Goal: Transaction & Acquisition: Download file/media

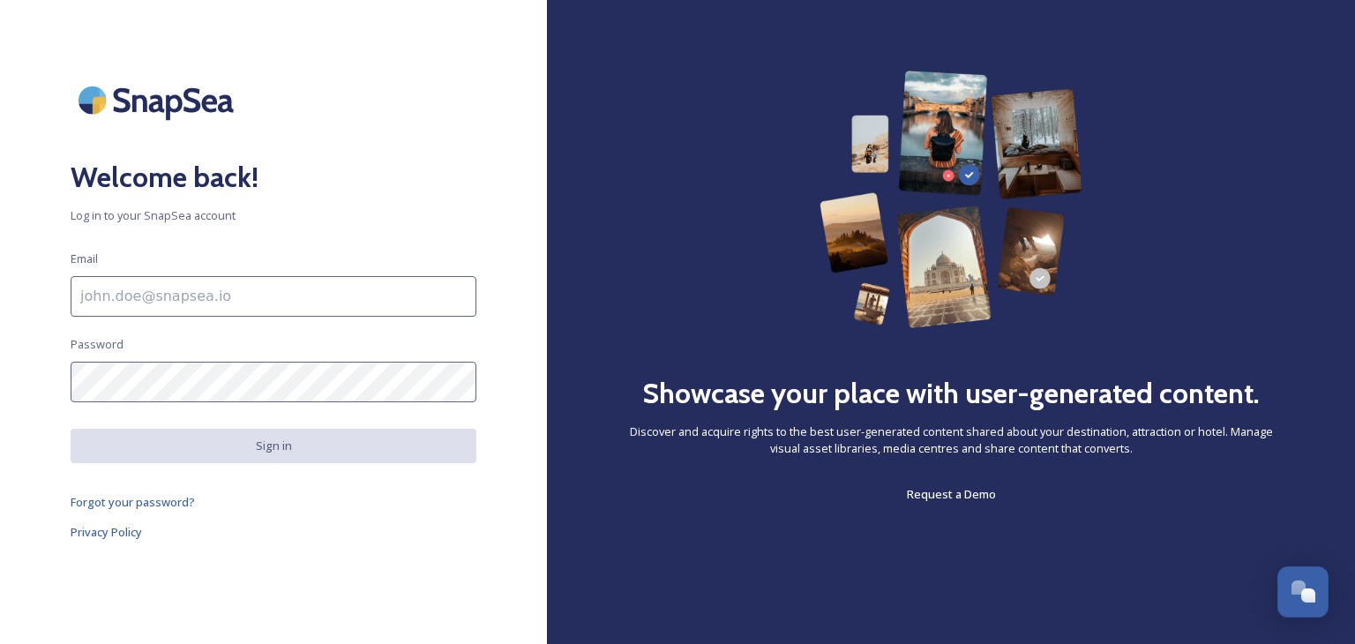
click at [186, 289] on input at bounding box center [274, 296] width 406 height 41
type input "[PERSON_NAME][EMAIL_ADDRESS][PERSON_NAME][DOMAIN_NAME]"
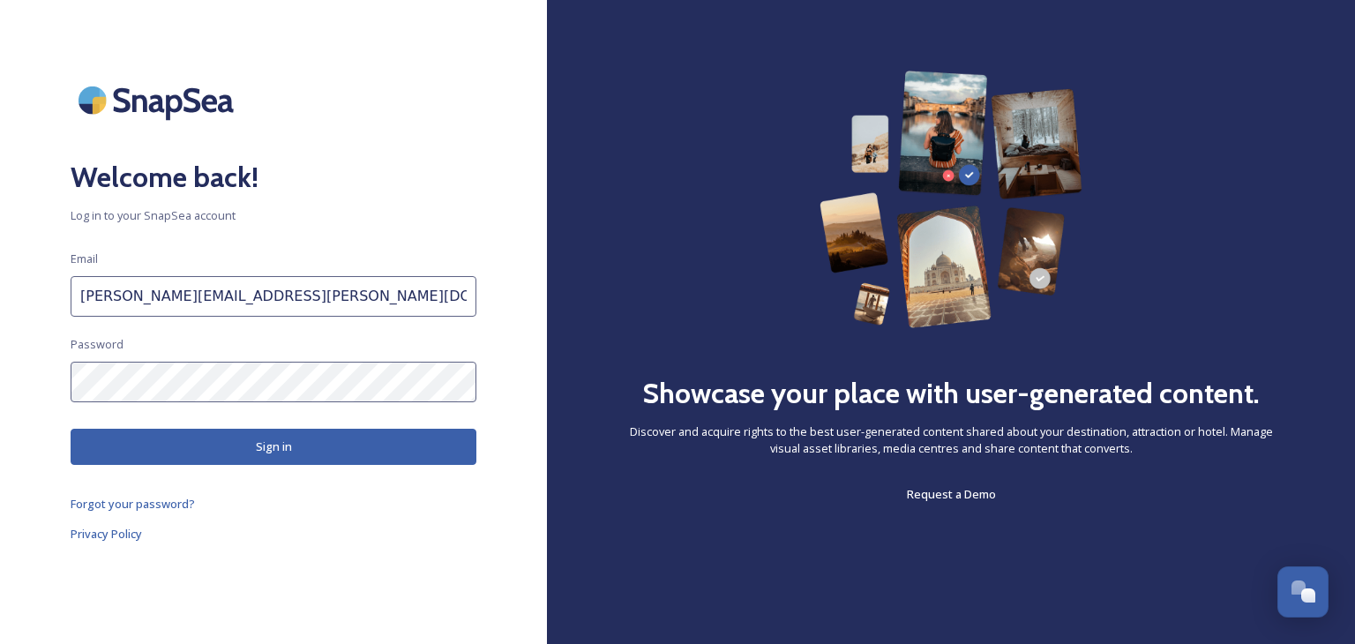
click at [239, 439] on button "Sign in" at bounding box center [274, 447] width 406 height 36
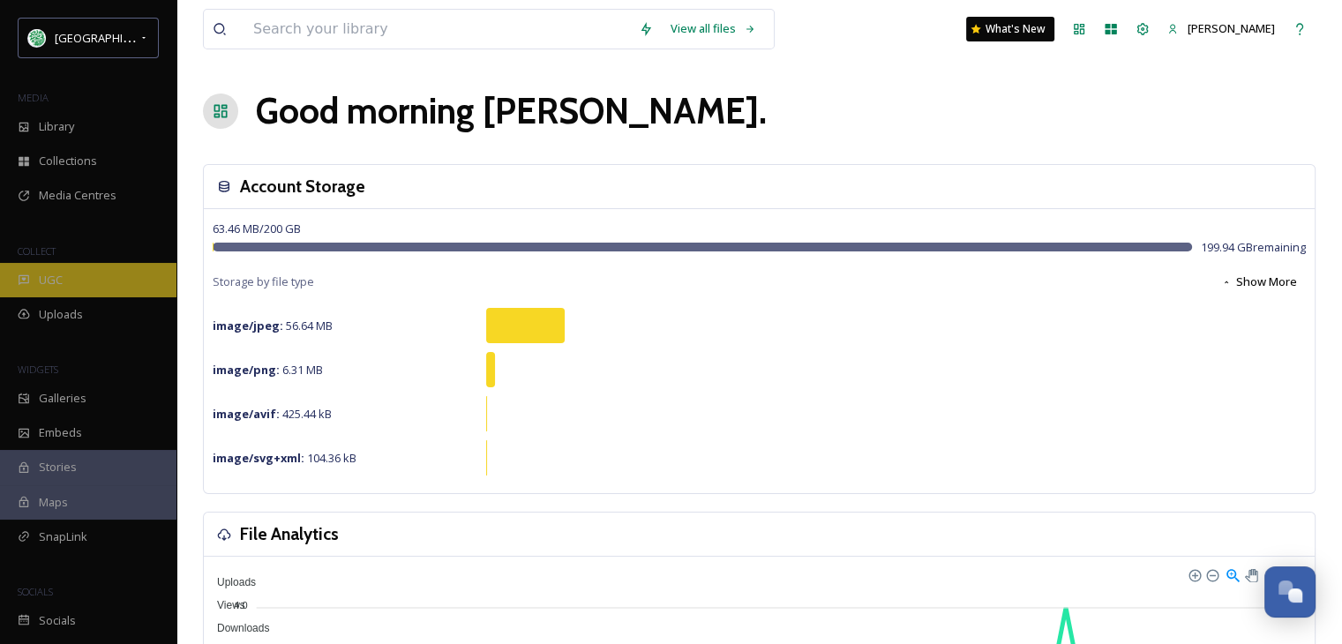
click at [60, 278] on span "UGC" at bounding box center [51, 280] width 24 height 17
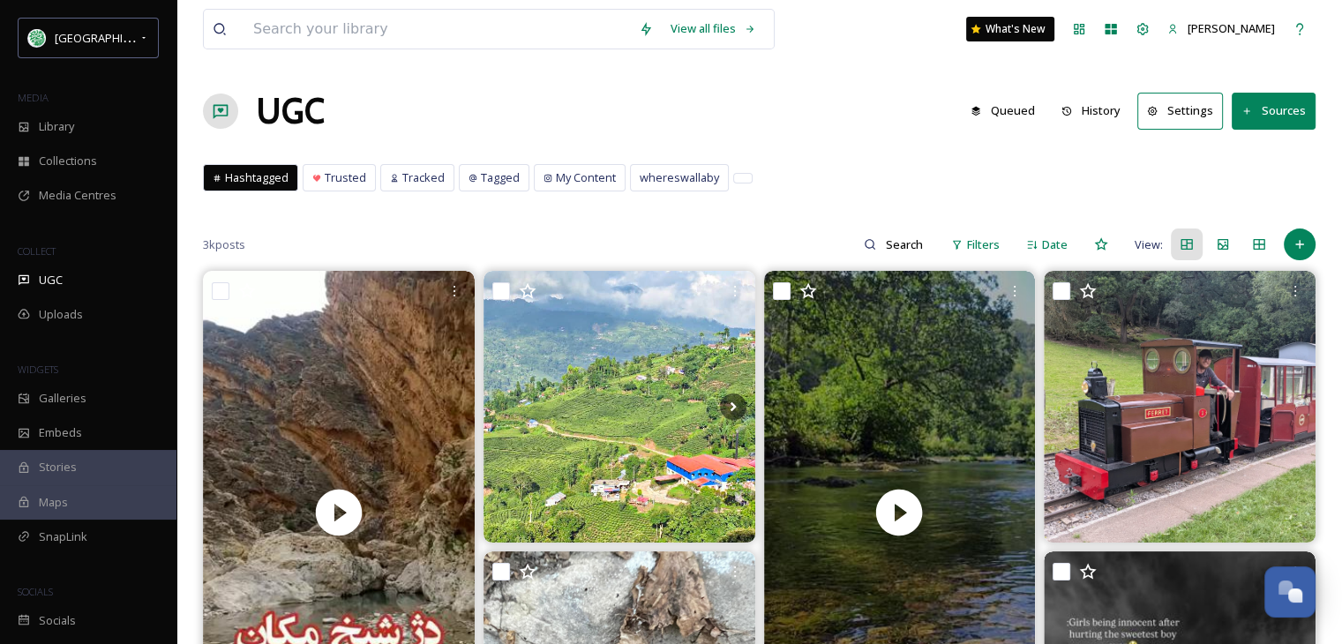
click at [1112, 112] on button "History" at bounding box center [1091, 111] width 77 height 34
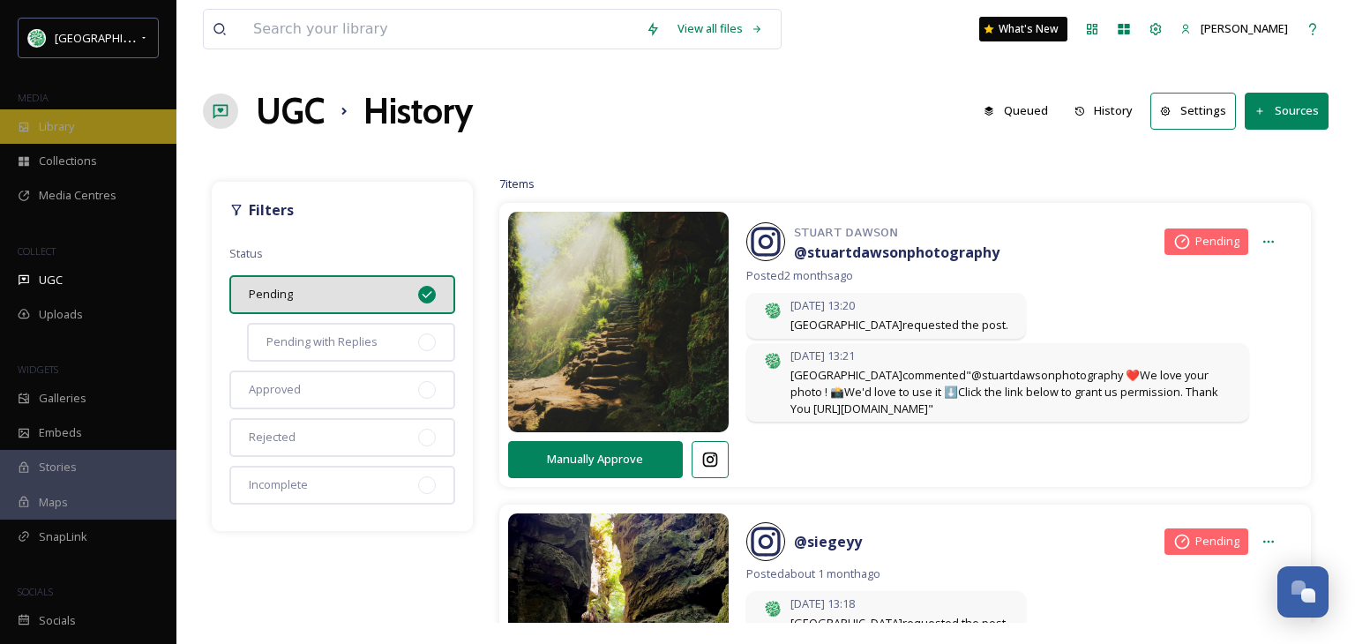
click at [64, 130] on span "Library" at bounding box center [56, 126] width 35 height 17
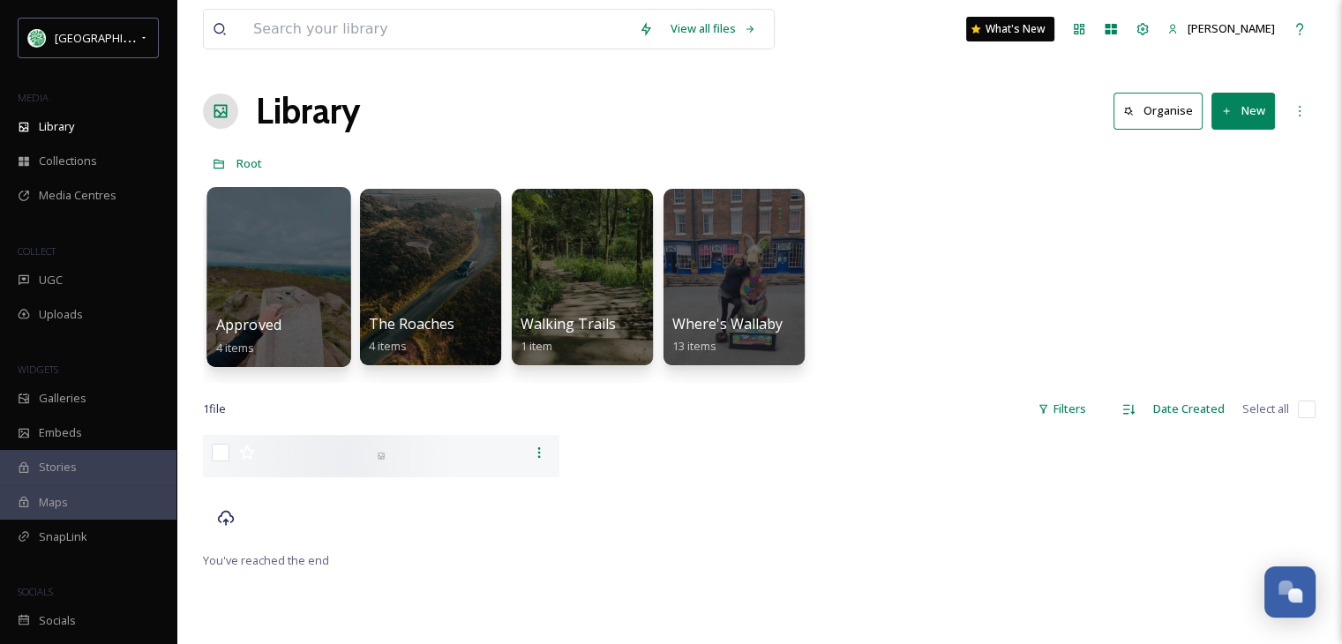
click at [279, 288] on div at bounding box center [278, 277] width 144 height 180
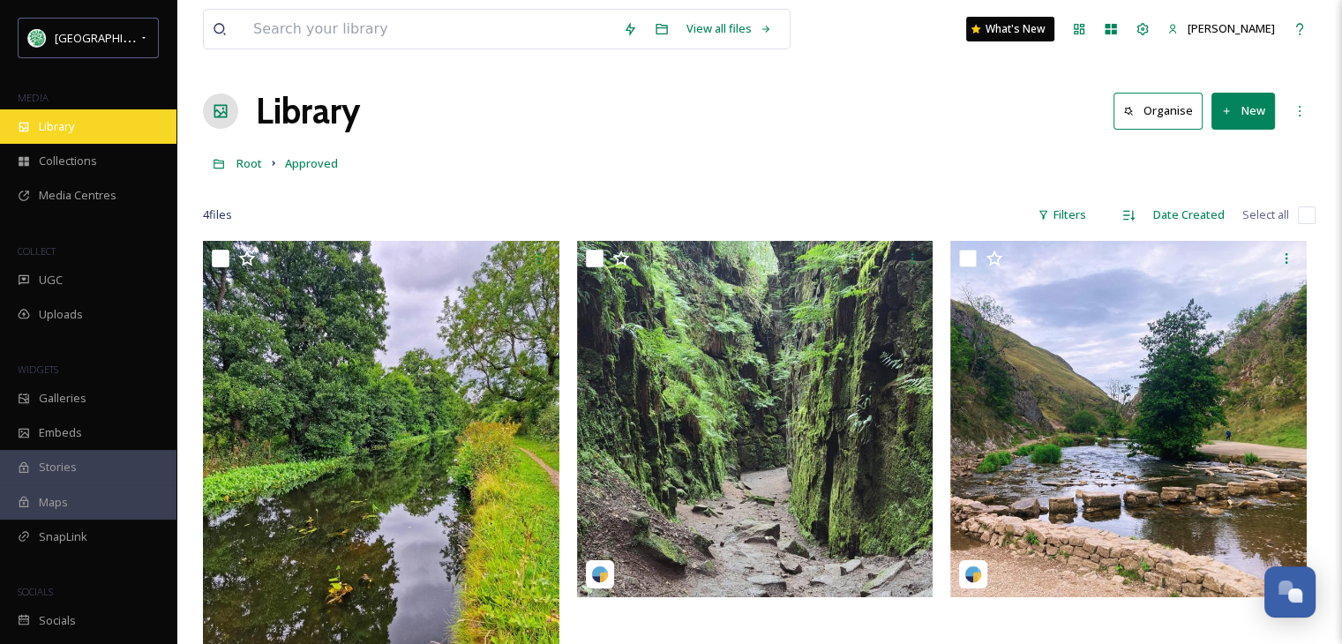
click at [54, 131] on span "Library" at bounding box center [56, 126] width 35 height 17
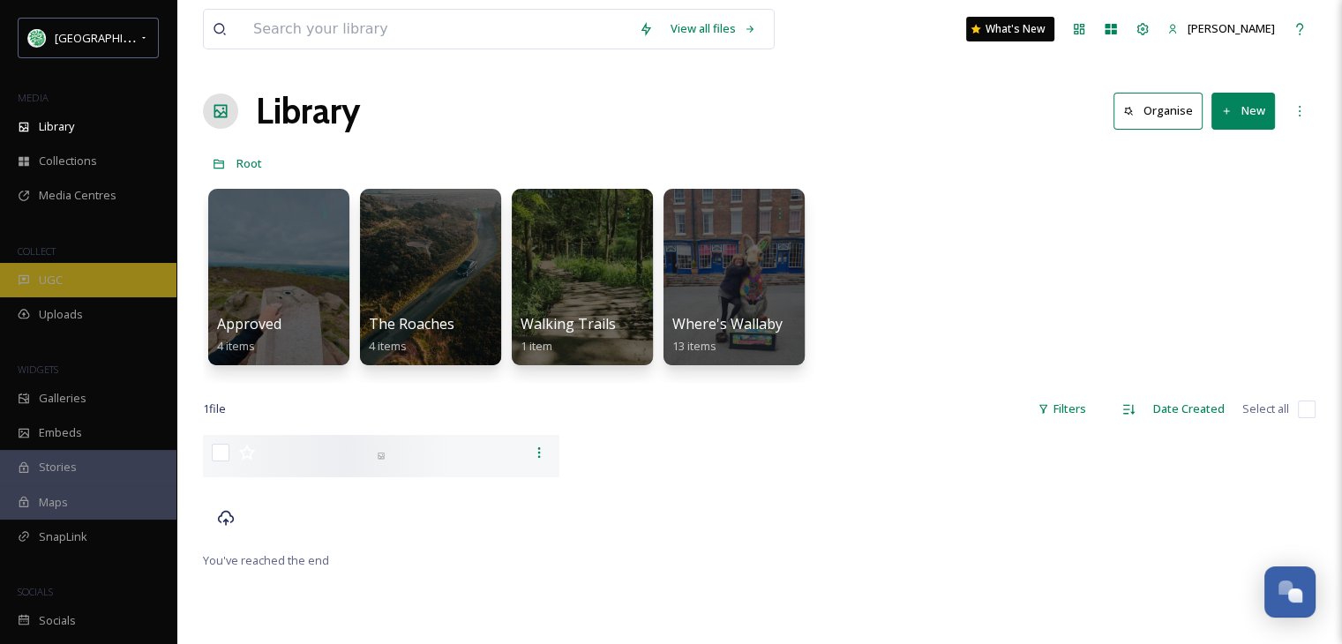
click at [64, 276] on div "UGC" at bounding box center [88, 280] width 176 height 34
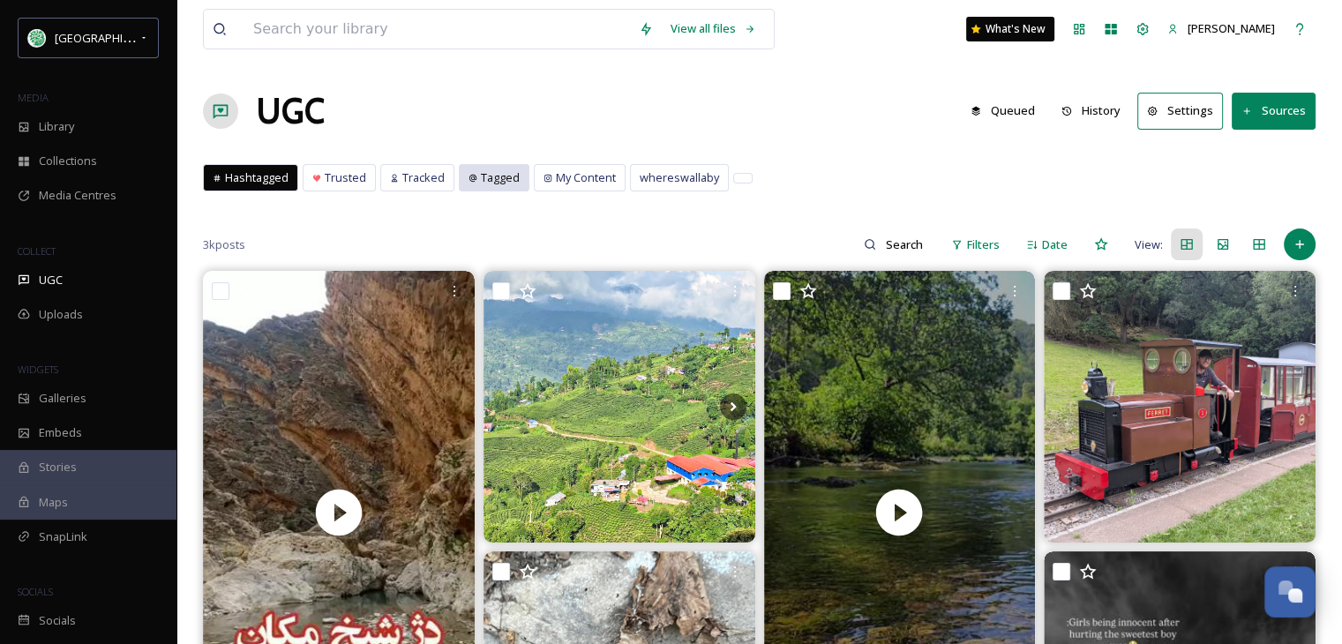
click at [475, 174] on div "Tagged" at bounding box center [494, 178] width 69 height 26
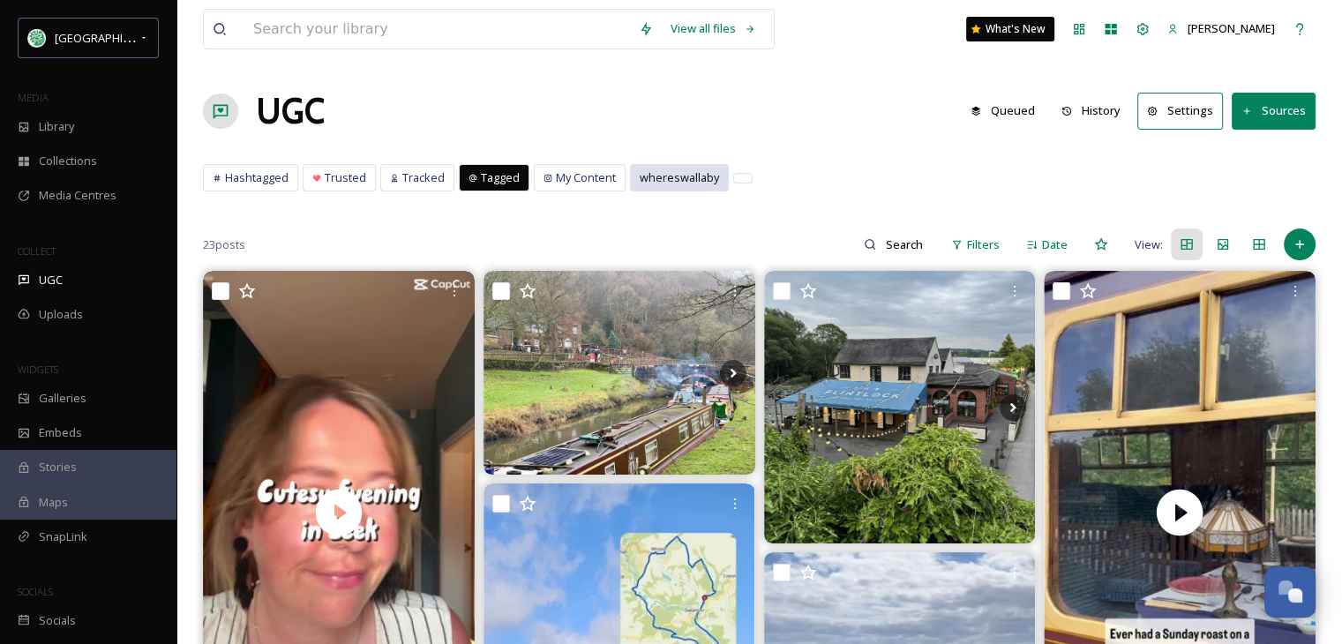
click at [699, 176] on span "whereswallaby" at bounding box center [679, 177] width 79 height 17
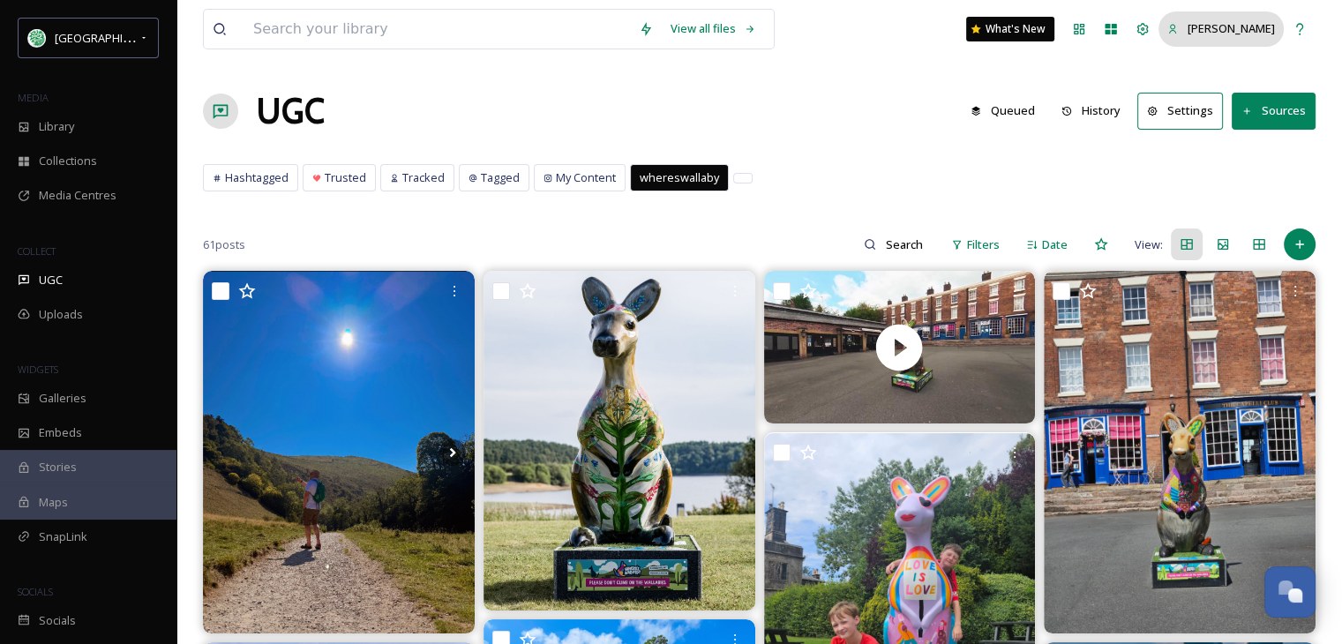
click at [1266, 35] on span "[PERSON_NAME]" at bounding box center [1231, 28] width 87 height 16
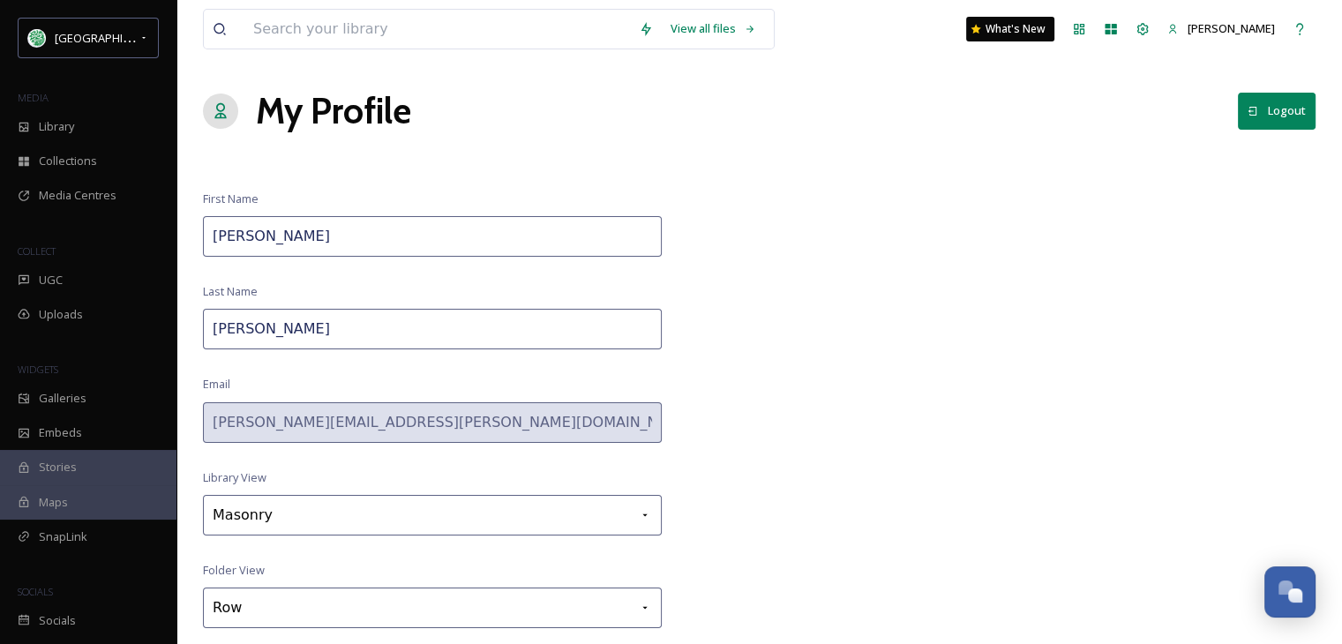
click at [1281, 102] on button "Logout" at bounding box center [1277, 111] width 78 height 36
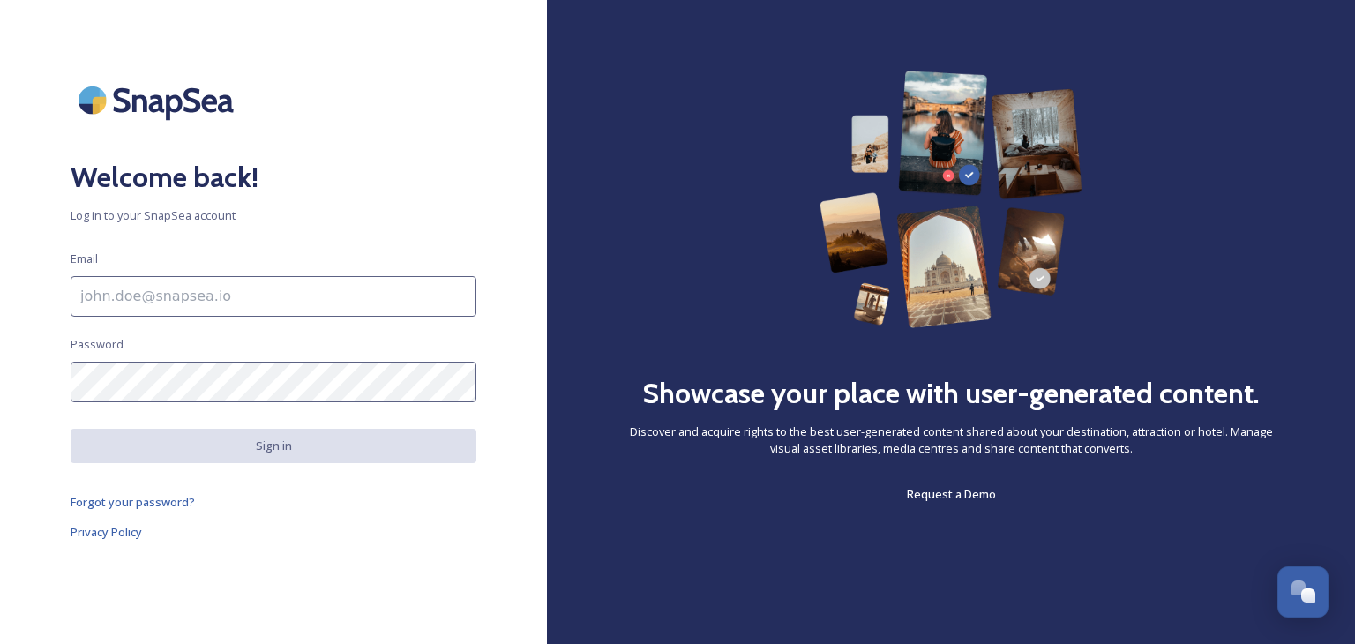
click at [133, 297] on input at bounding box center [274, 296] width 406 height 41
type input "[EMAIL_ADDRESS][DOMAIN_NAME]"
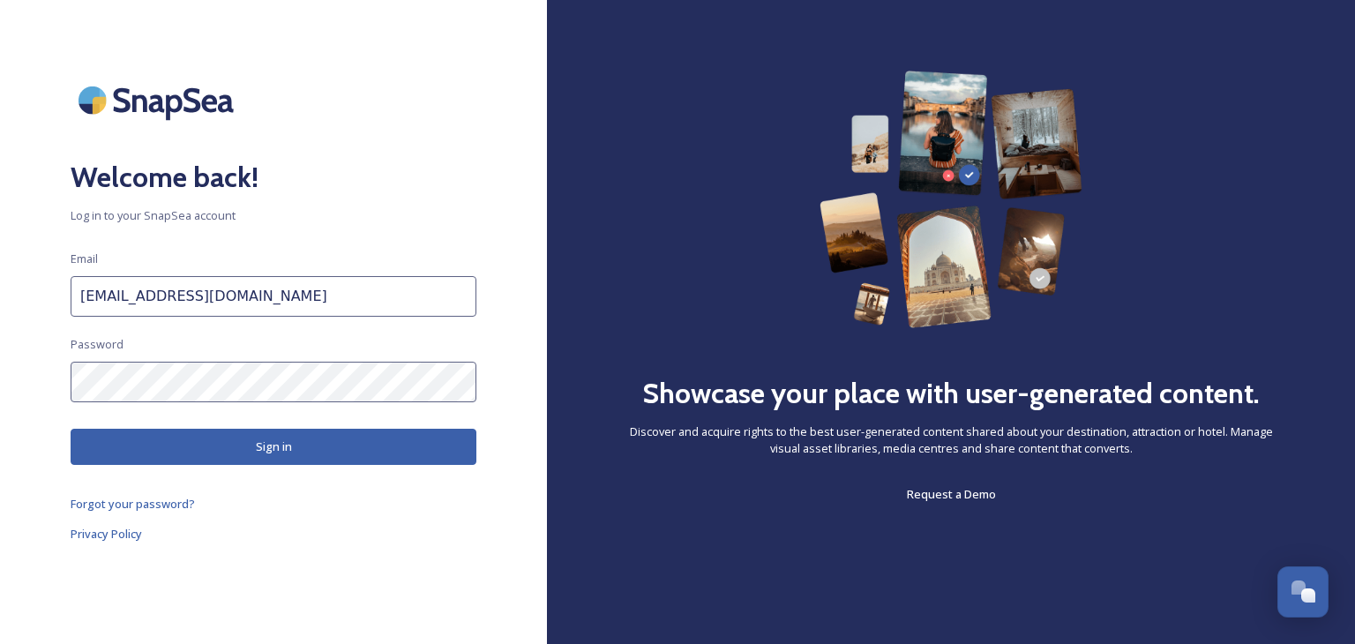
click at [253, 455] on button "Sign in" at bounding box center [274, 447] width 406 height 36
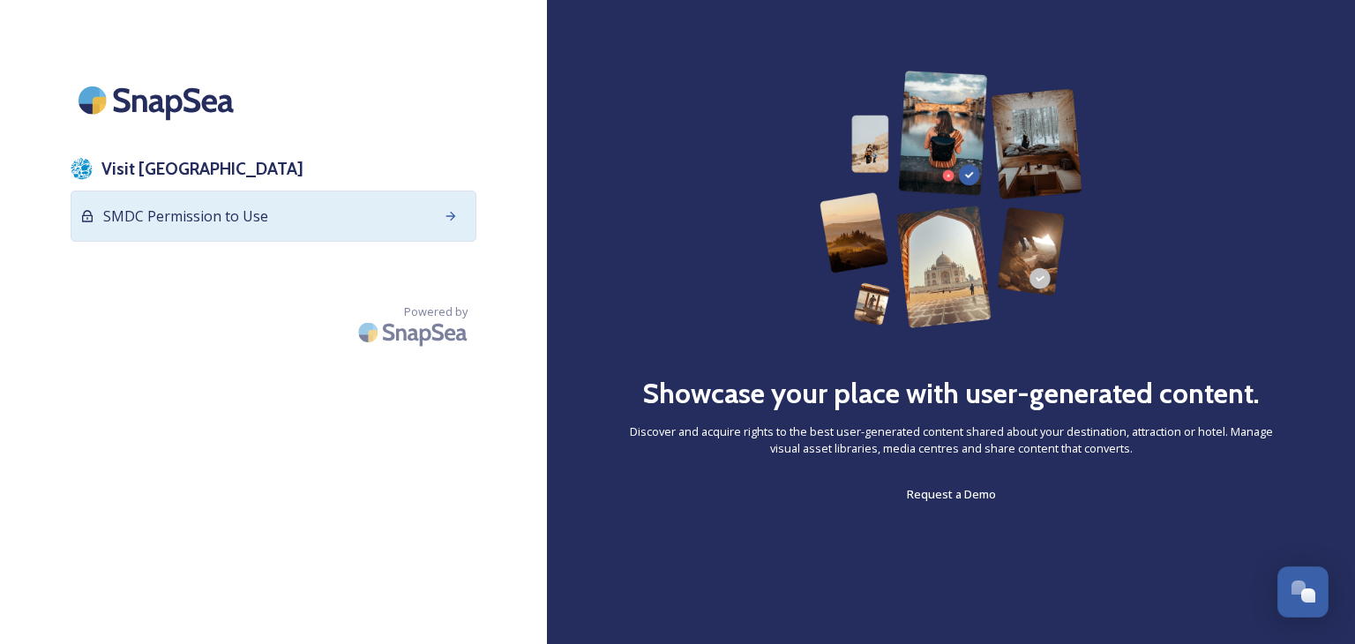
click at [302, 216] on div "SMDC Permission to Use" at bounding box center [274, 216] width 406 height 51
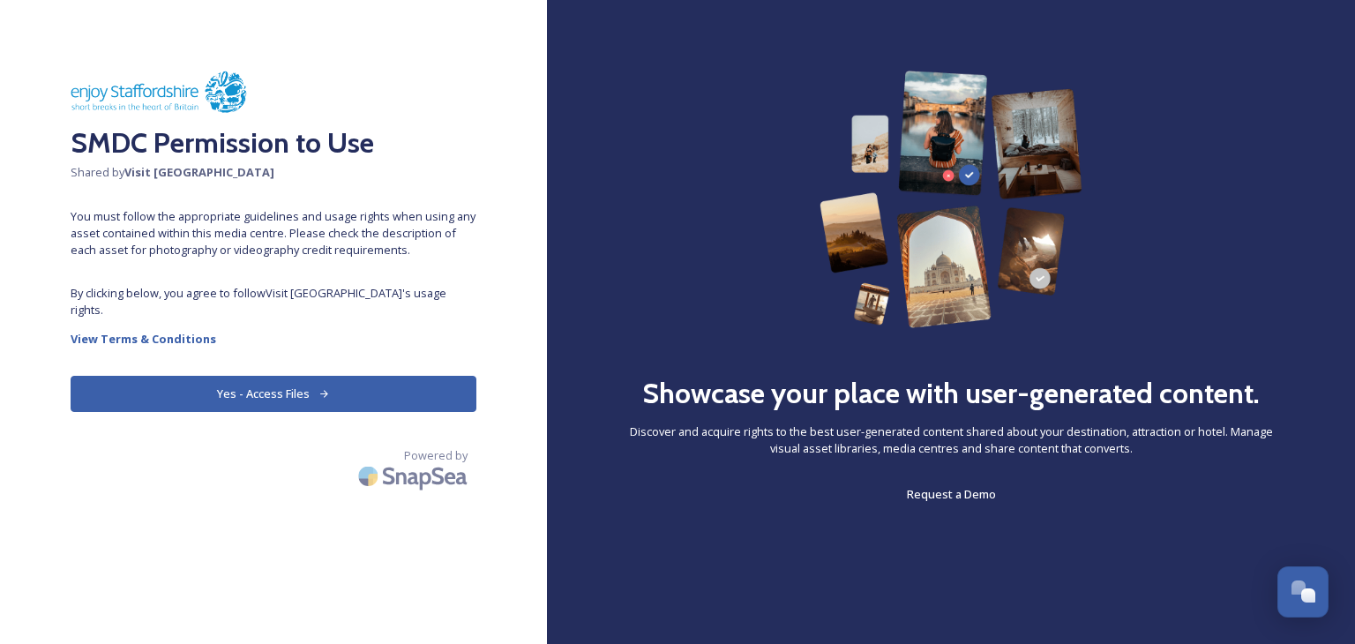
click at [249, 376] on button "Yes - Access Files" at bounding box center [274, 394] width 406 height 36
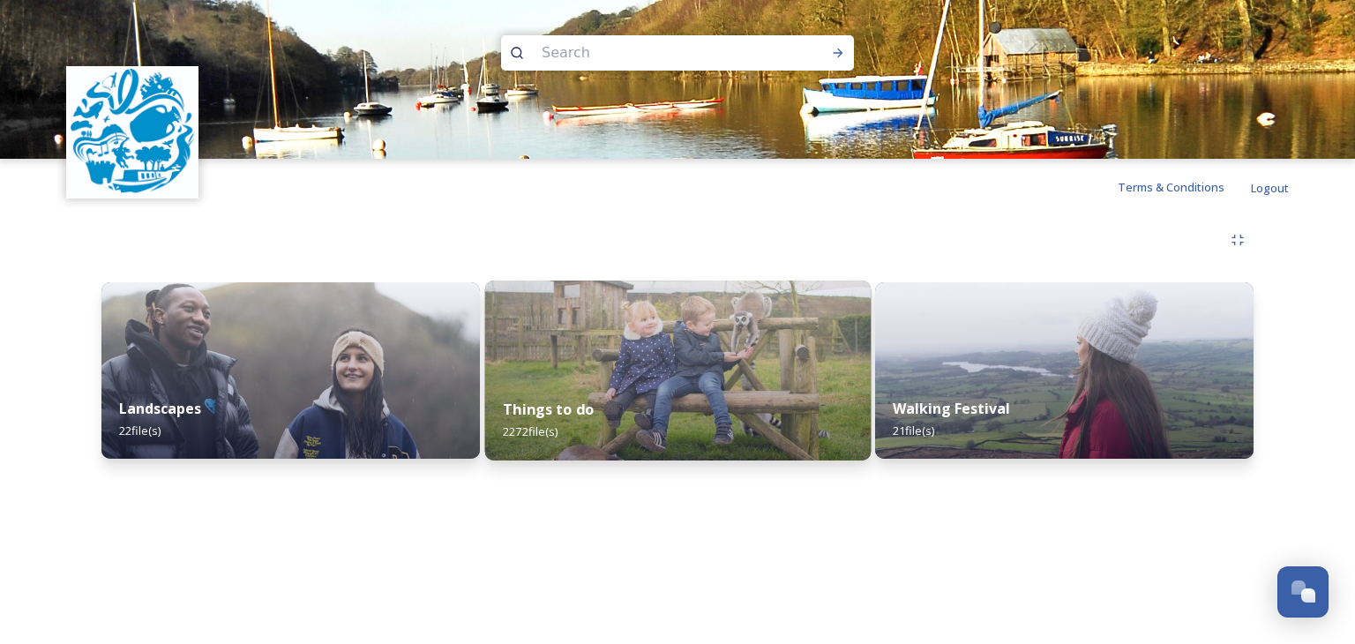
click at [539, 371] on img at bounding box center [677, 371] width 386 height 180
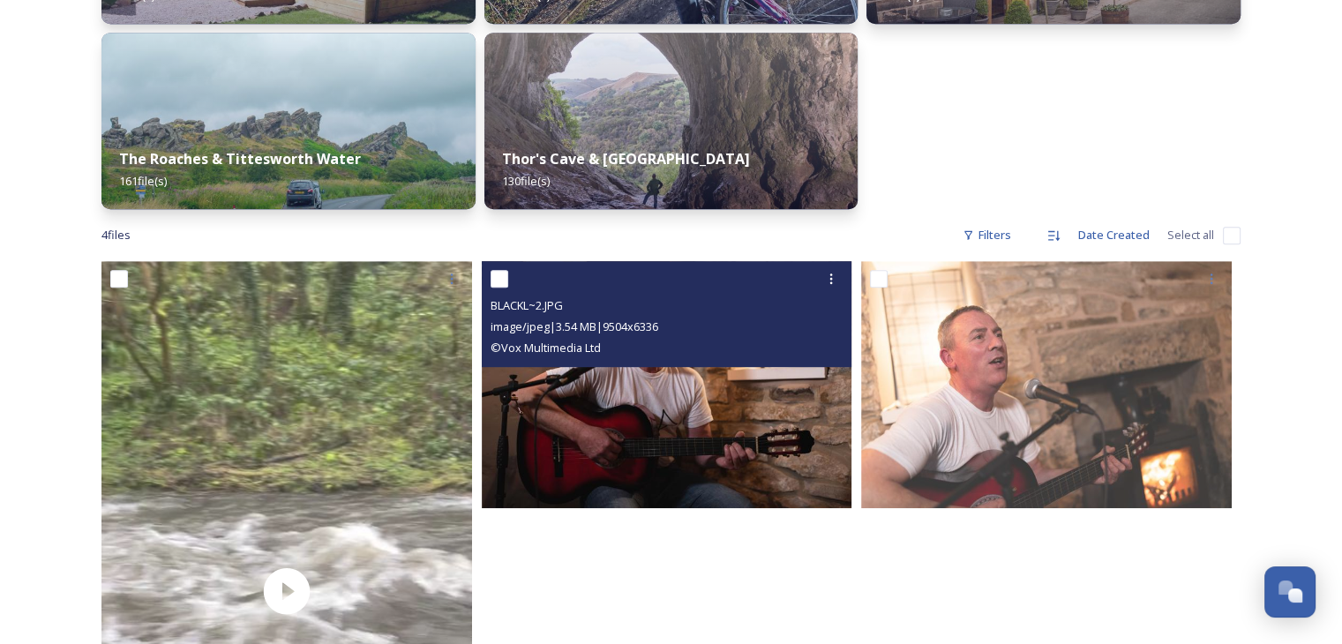
scroll to position [882, 0]
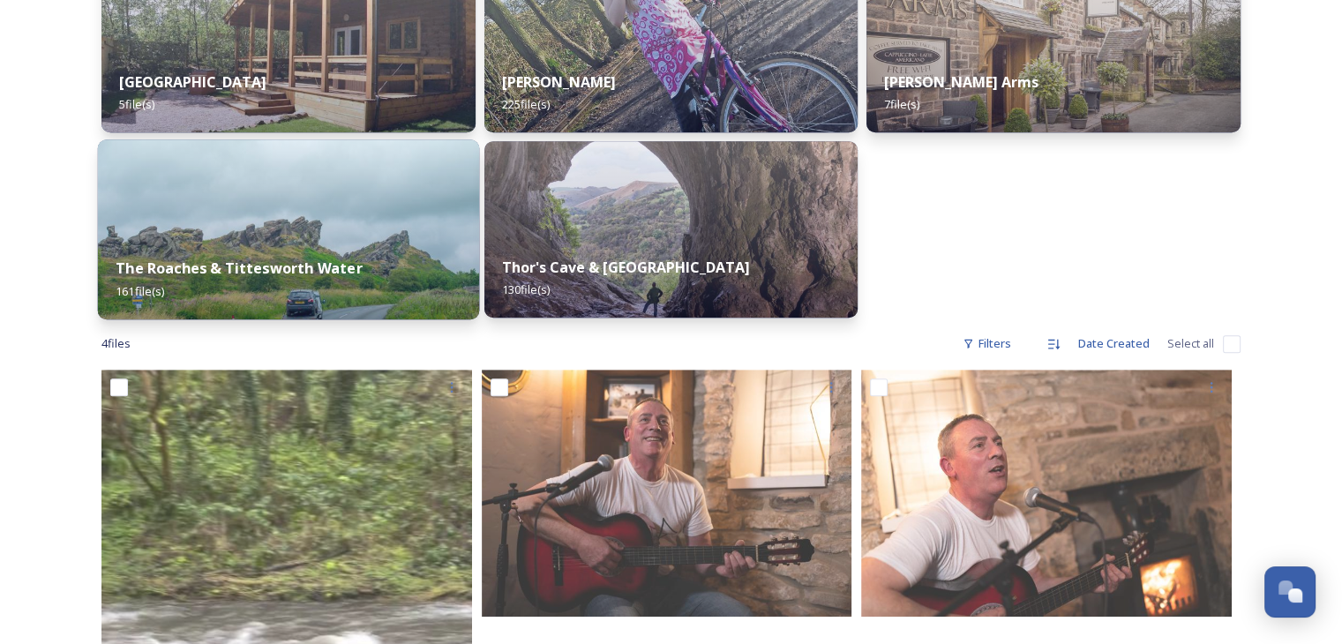
click at [367, 254] on div "The Roaches & Tittesworth Water 161 file(s)" at bounding box center [288, 279] width 381 height 80
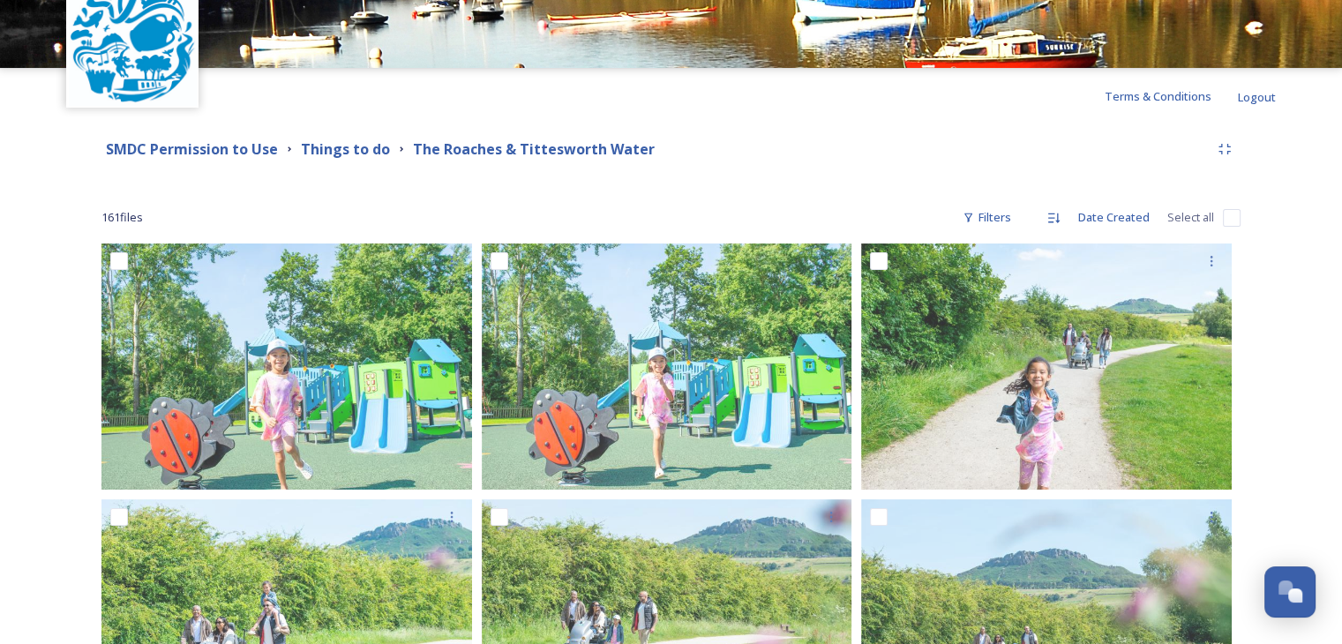
scroll to position [88, 0]
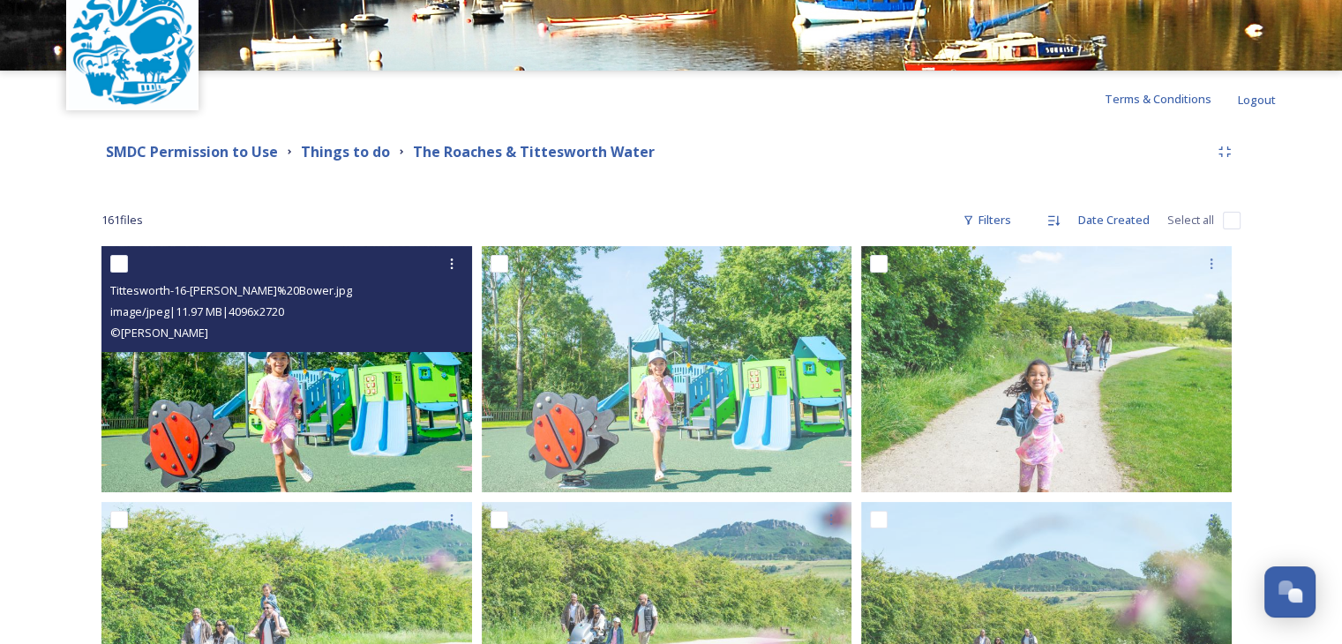
click at [370, 382] on img at bounding box center [286, 369] width 371 height 246
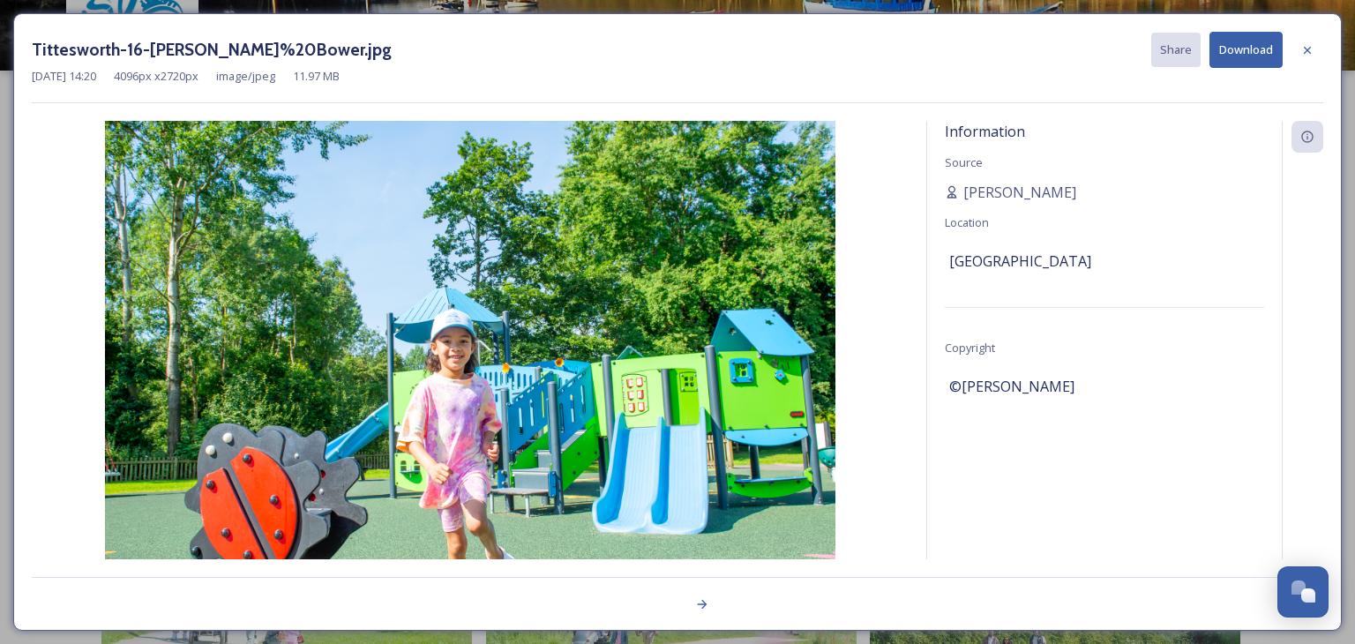
click at [1234, 43] on button "Download" at bounding box center [1246, 50] width 73 height 36
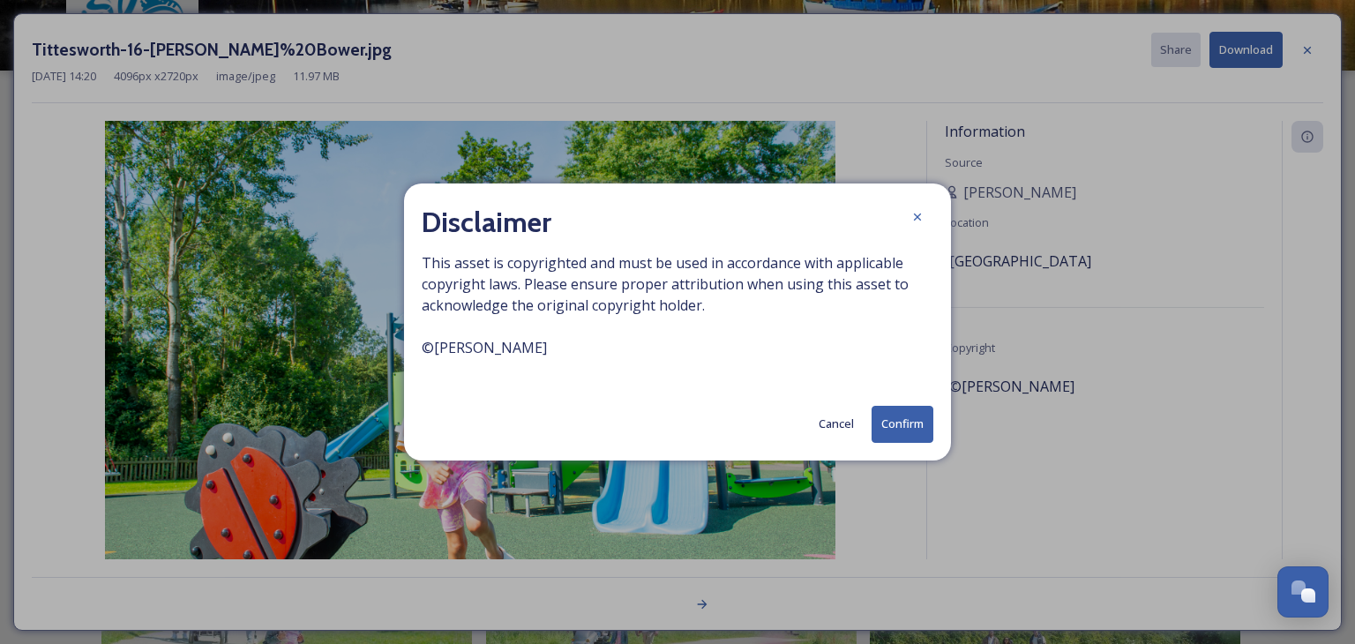
click at [901, 429] on button "Confirm" at bounding box center [903, 424] width 62 height 36
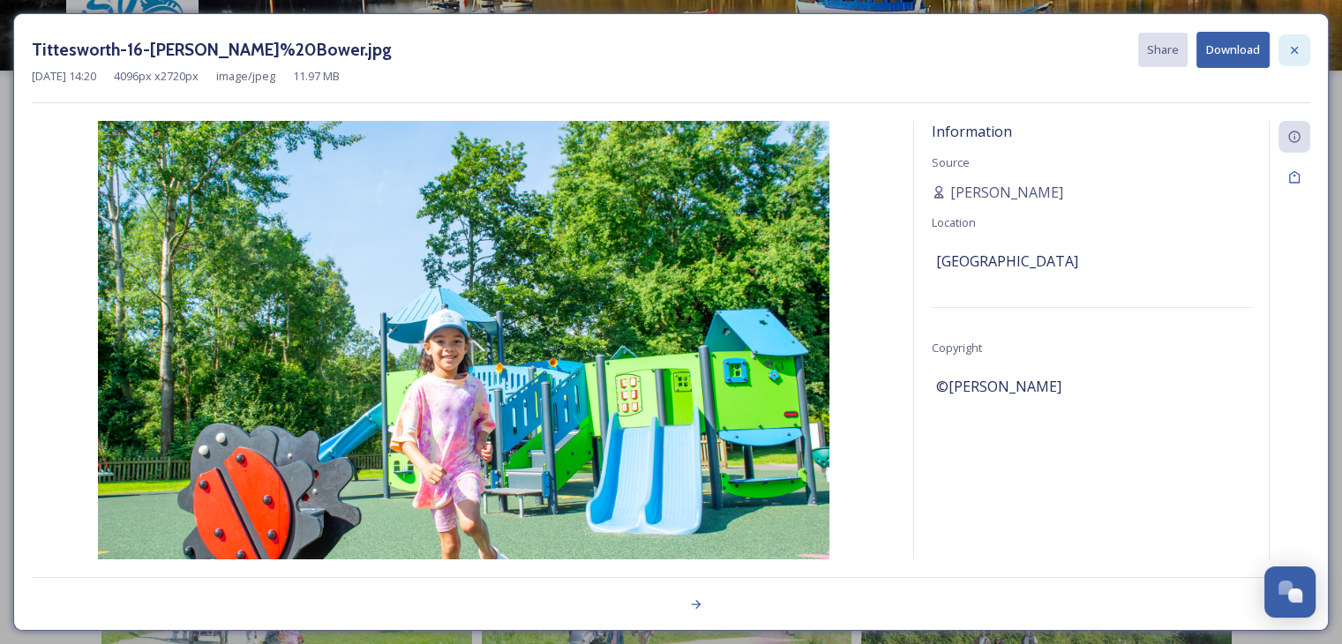
click at [1294, 43] on icon at bounding box center [1294, 50] width 14 height 14
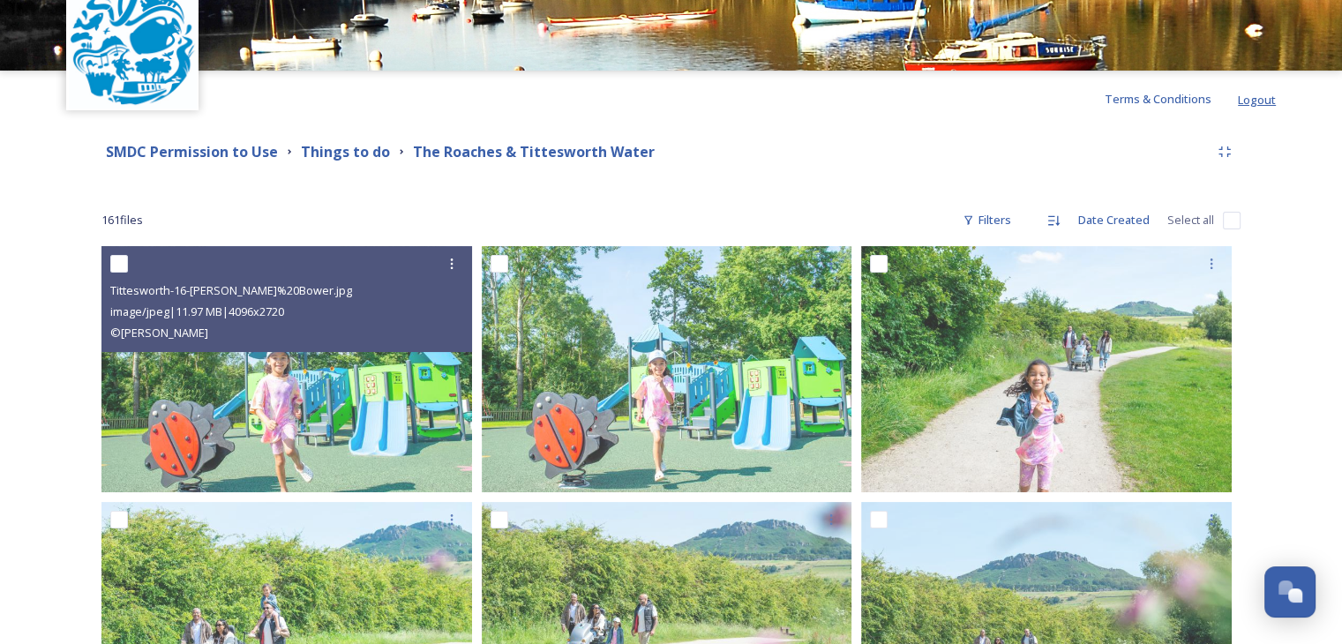
click at [1257, 96] on span "Logout" at bounding box center [1257, 100] width 38 height 16
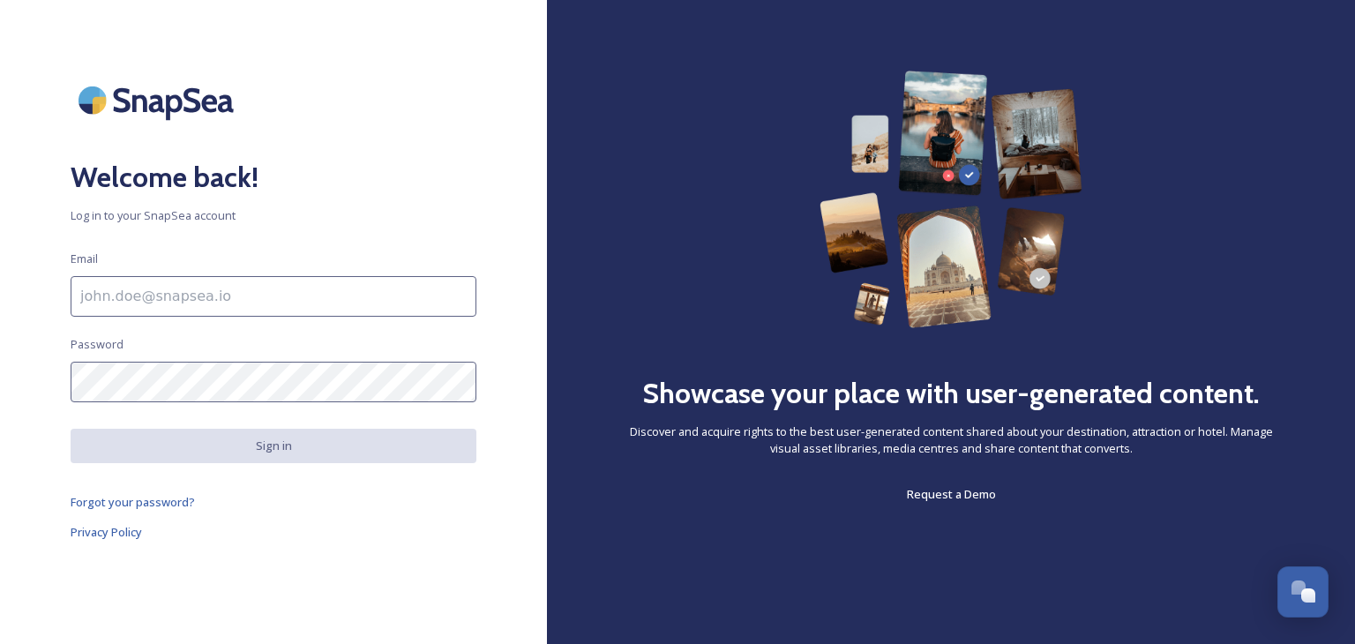
click at [199, 291] on input at bounding box center [274, 296] width 406 height 41
click at [131, 294] on input at bounding box center [274, 296] width 406 height 41
type input "[EMAIL_ADDRESS][DOMAIN_NAME]"
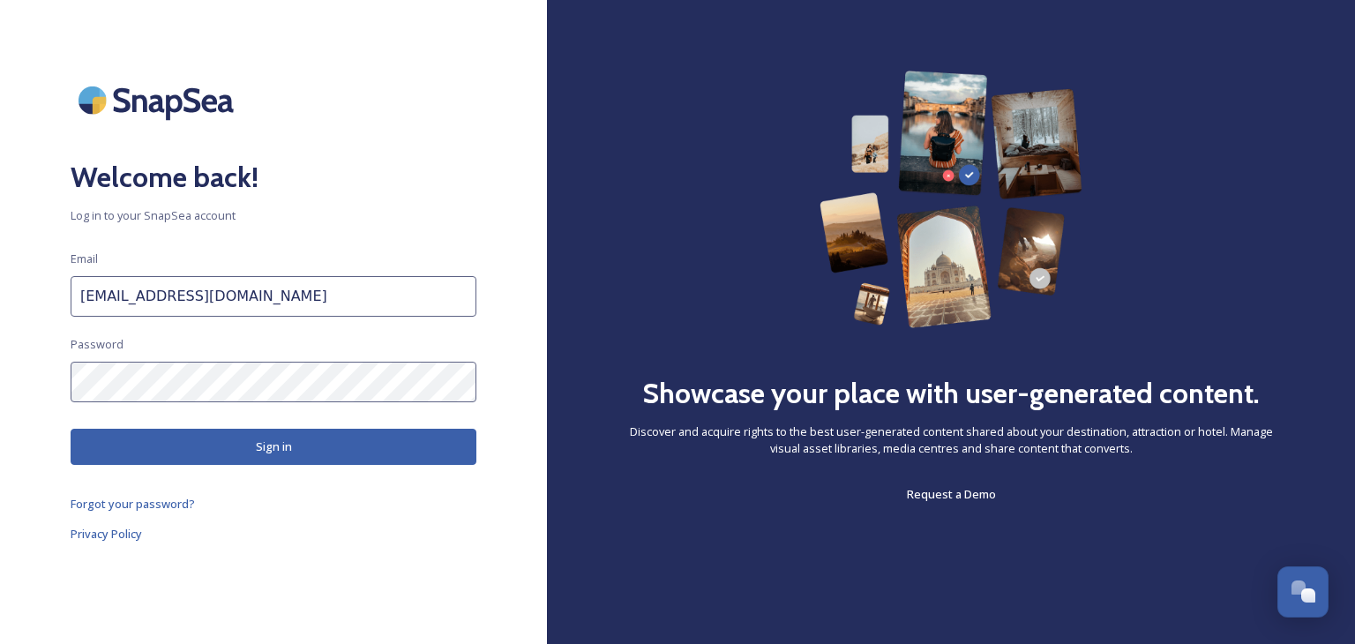
click at [316, 446] on button "Sign in" at bounding box center [274, 447] width 406 height 36
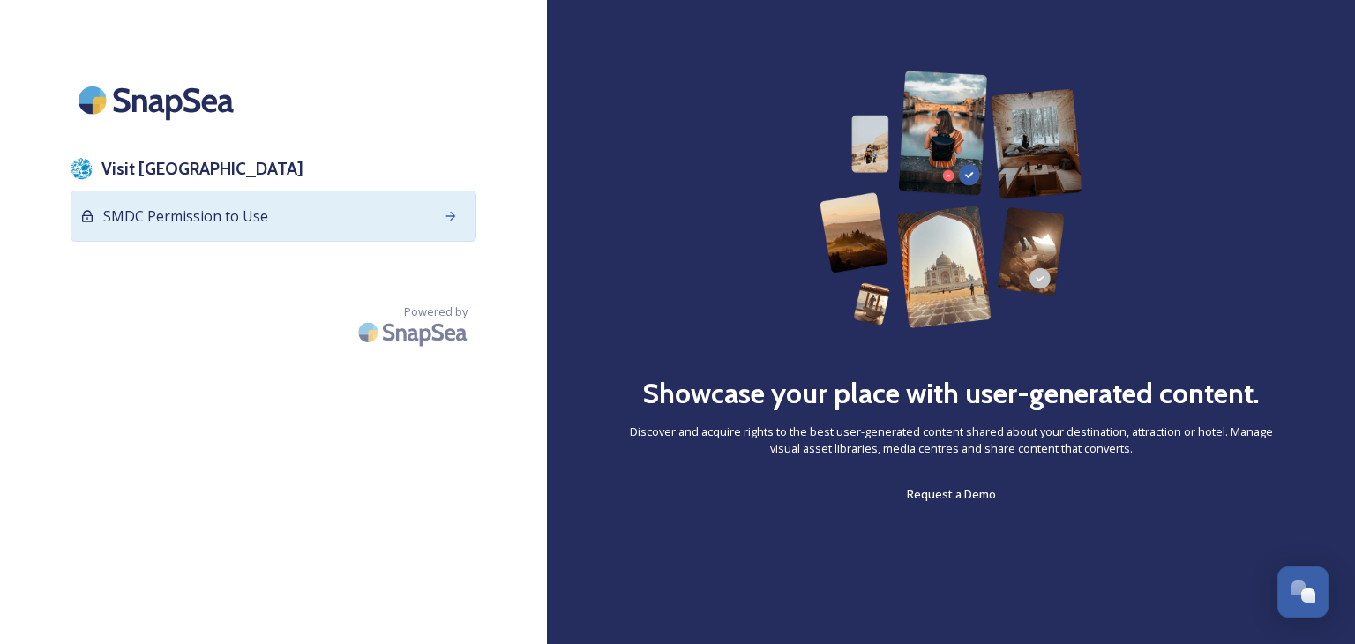
click at [225, 221] on span "SMDC Permission to Use" at bounding box center [185, 216] width 165 height 21
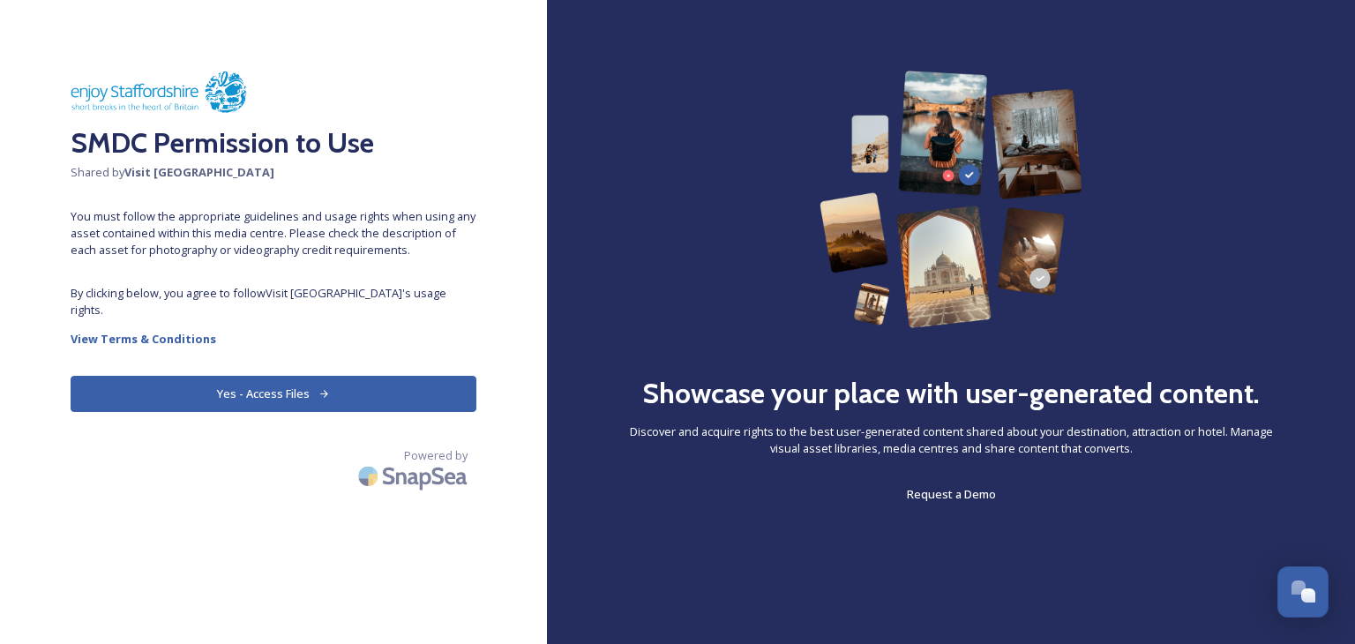
click at [293, 377] on button "Yes - Access Files" at bounding box center [274, 394] width 406 height 36
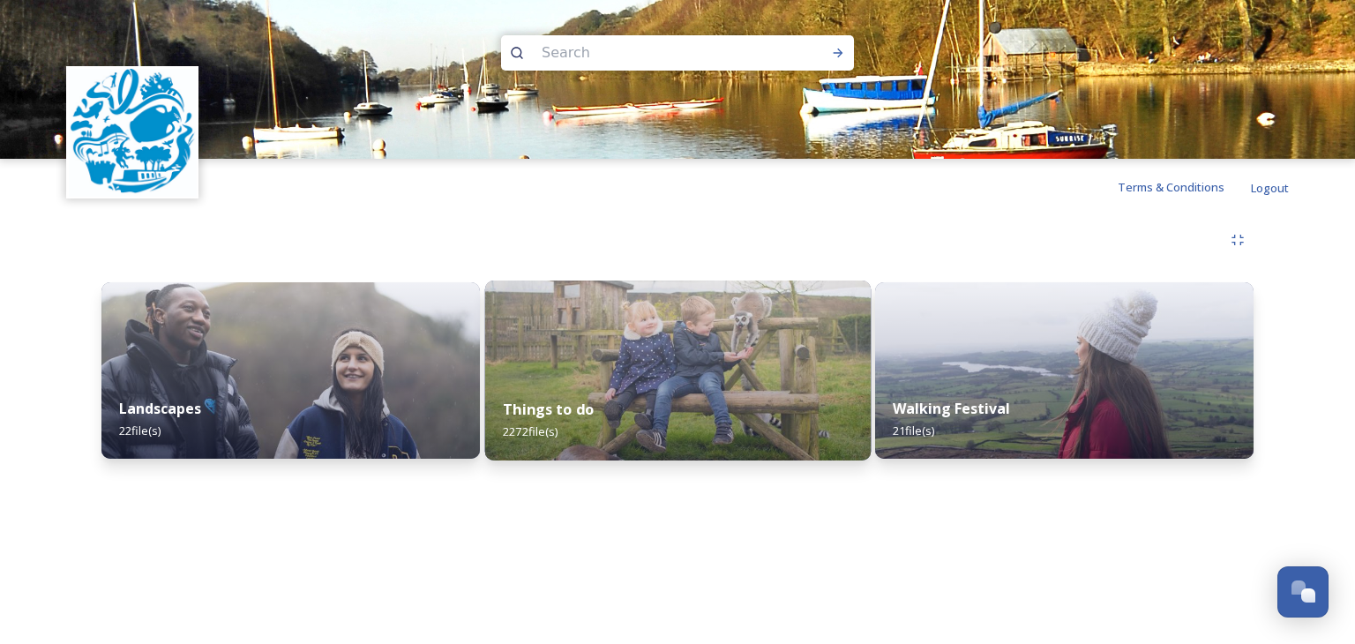
click at [582, 379] on img at bounding box center [677, 371] width 386 height 180
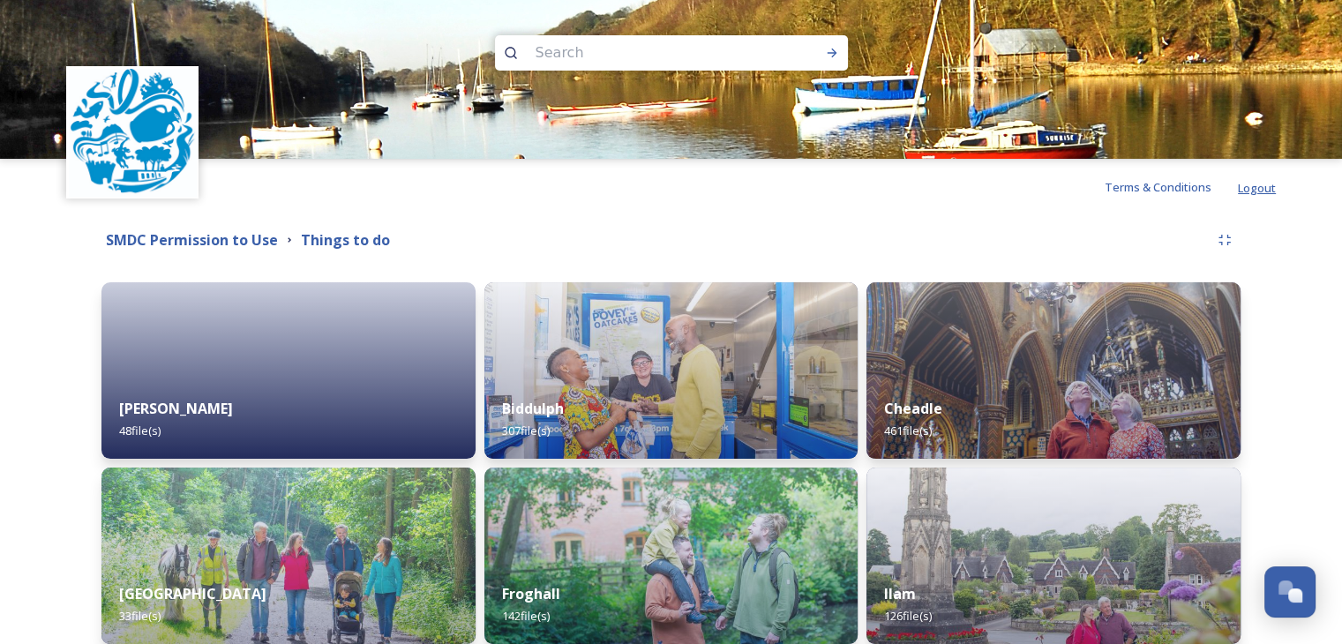
click at [1260, 184] on span "Logout" at bounding box center [1257, 188] width 38 height 16
